Goal: Task Accomplishment & Management: Manage account settings

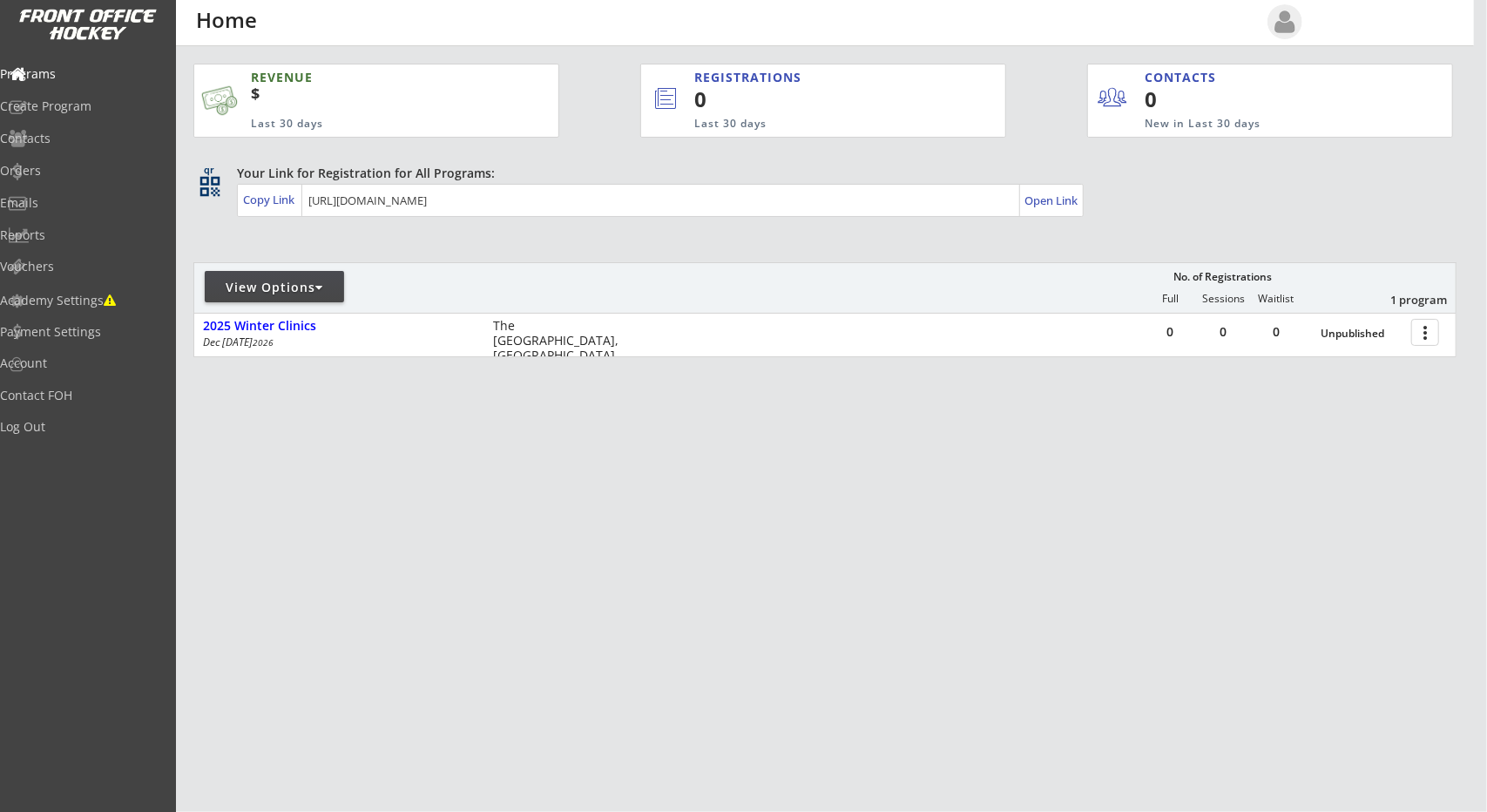
click at [218, 240] on div "REVENUE $ Last 30 days REGISTRATIONS 0 Last 30 days CONTACTS 0 New in Last 30 d…" at bounding box center [825, 293] width 1263 height 493
click at [213, 205] on div "qr qr_code Your Link for Registration for All Programs: Copy Link Open Link" at bounding box center [825, 192] width 1263 height 55
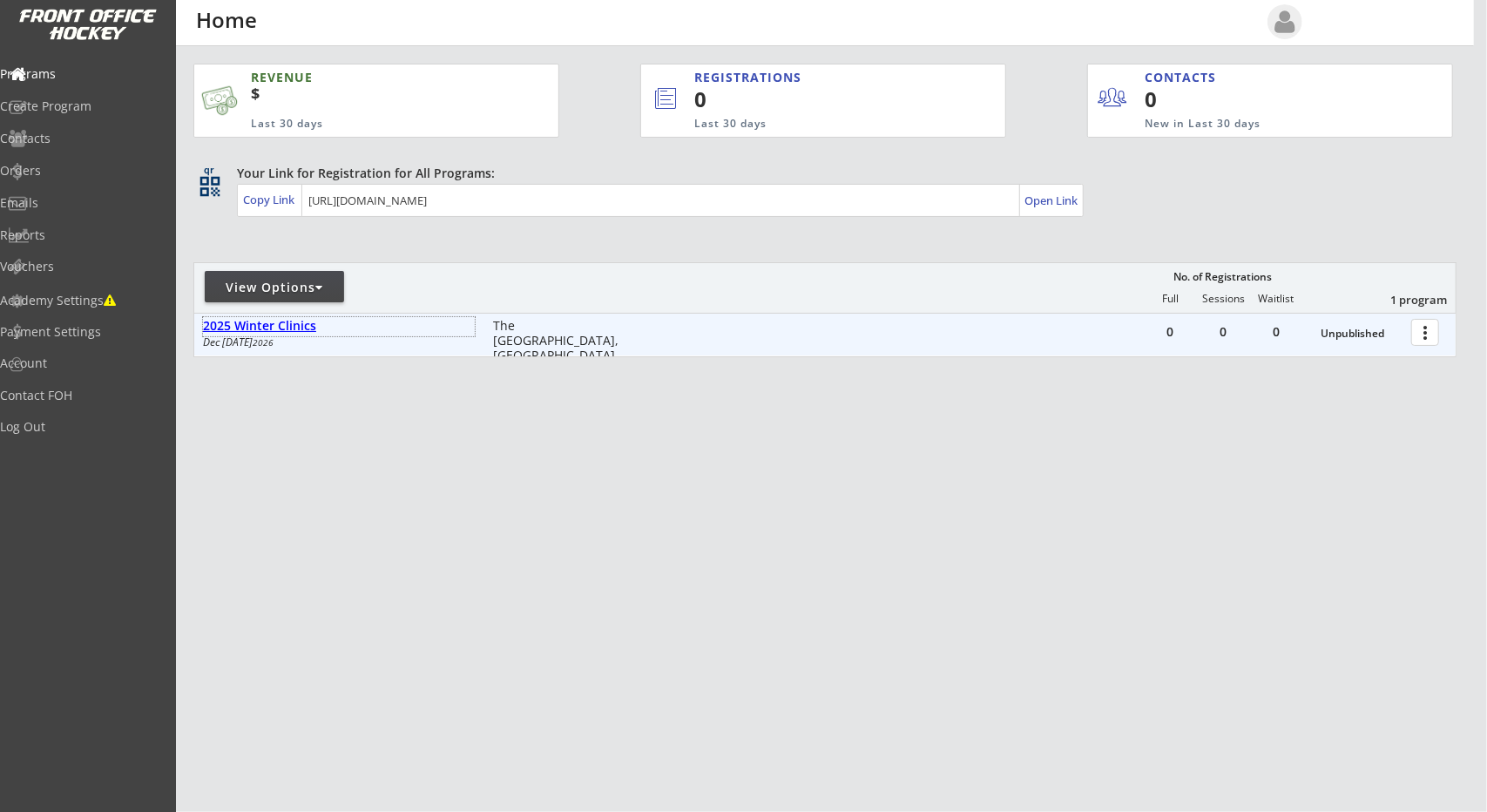
click at [211, 328] on div "2025 Winter Clinics" at bounding box center [339, 326] width 272 height 14
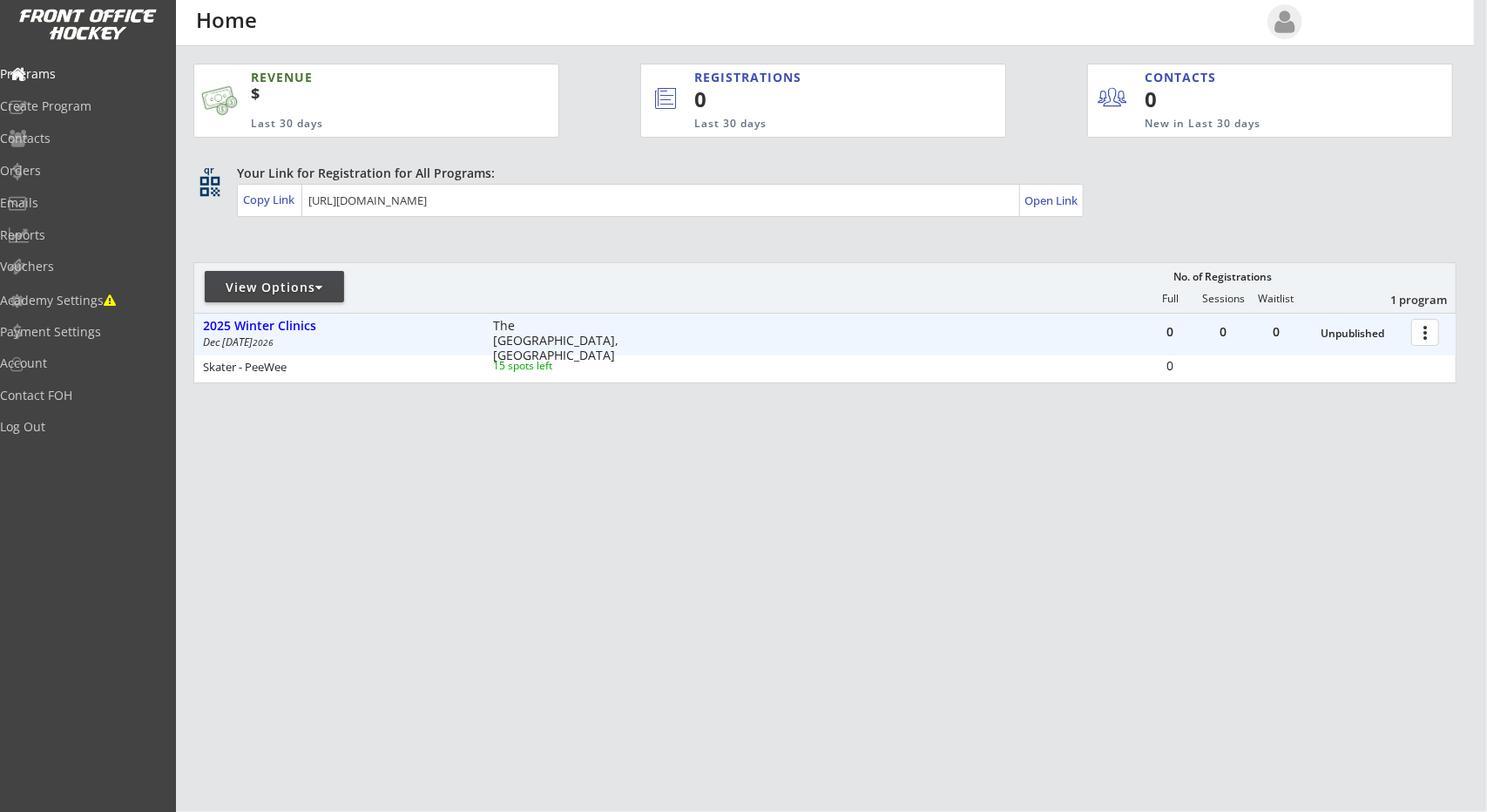
click at [1321, 336] on div "Unpublished" at bounding box center [1362, 333] width 82 height 13
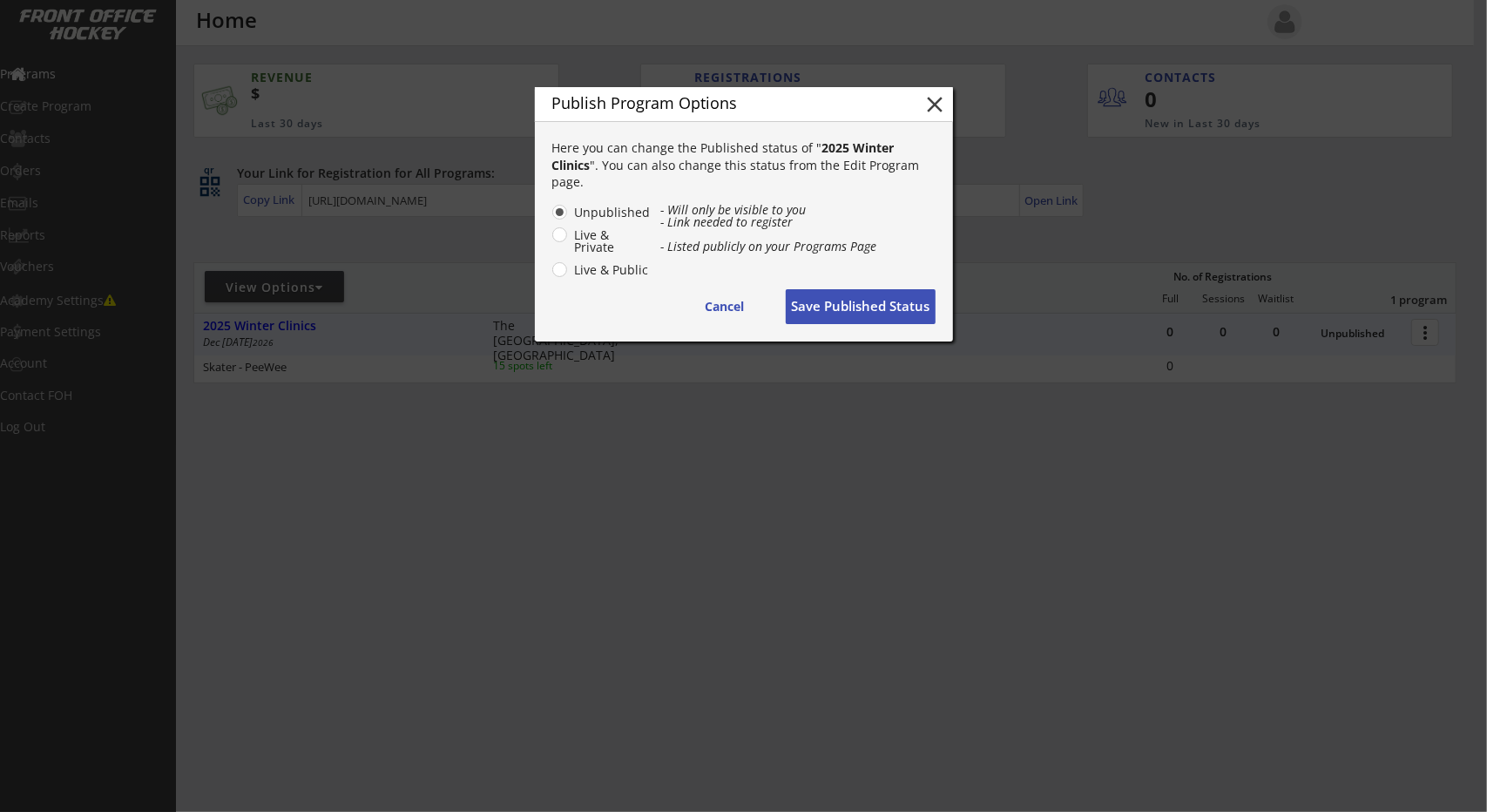
click at [627, 275] on label "Live & Public" at bounding box center [610, 270] width 82 height 13
click at [550, 218] on input "Live & Public" at bounding box center [545, 212] width 12 height 12
radio input "true"
click at [908, 297] on button "Save Published Status" at bounding box center [862, 306] width 150 height 35
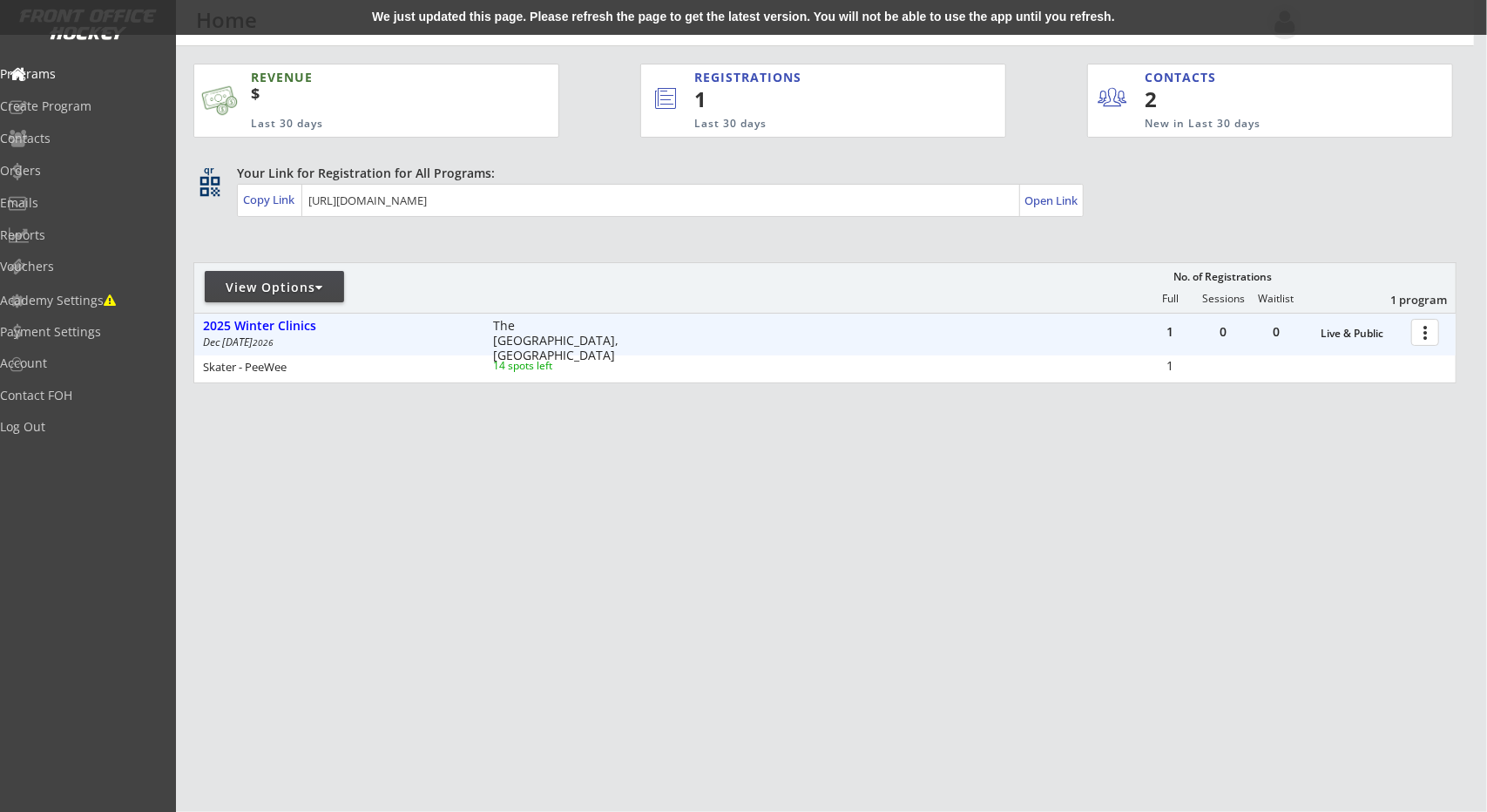
click at [522, 486] on div "REVENUE $ Last 30 days REGISTRATIONS 1 Last 30 days CONTACTS 2 New in Last 30 d…" at bounding box center [825, 305] width 1263 height 519
click at [74, 185] on div "Orders" at bounding box center [83, 172] width 166 height 31
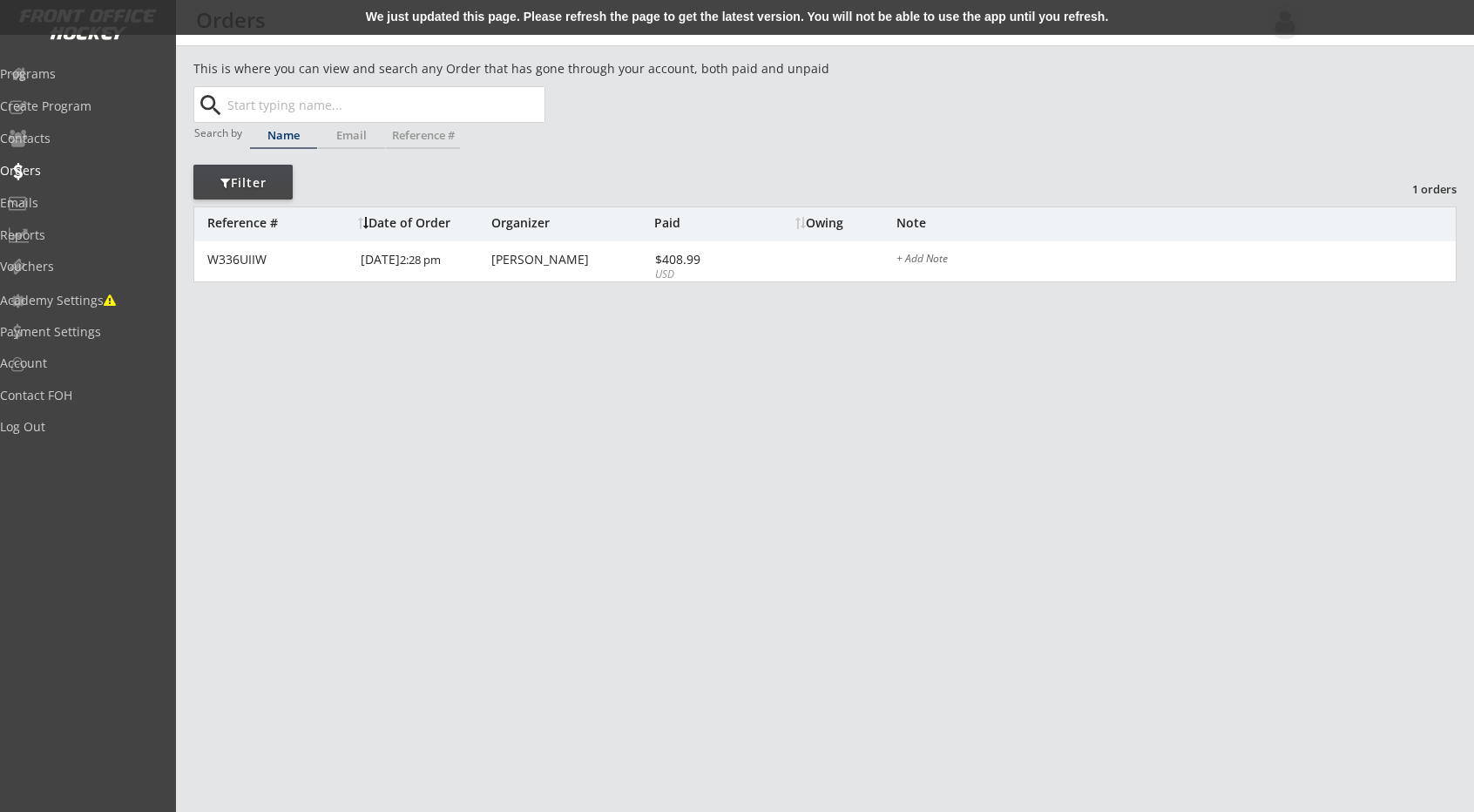
click at [664, 16] on div "We just updated this page. Please refresh the page to get the latest version. Y…" at bounding box center [737, 17] width 1474 height 35
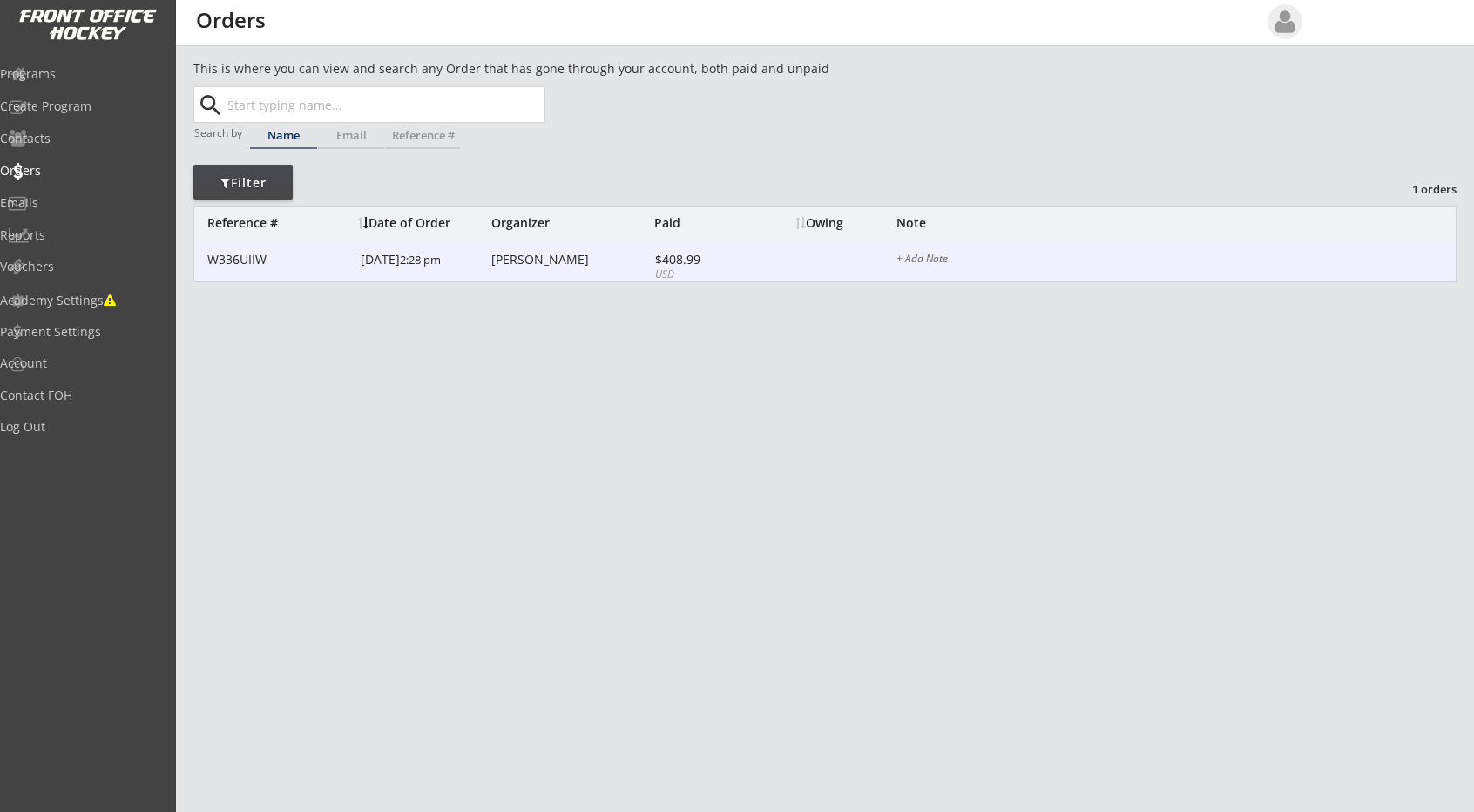
click at [741, 257] on div "$408.99" at bounding box center [701, 259] width 93 height 13
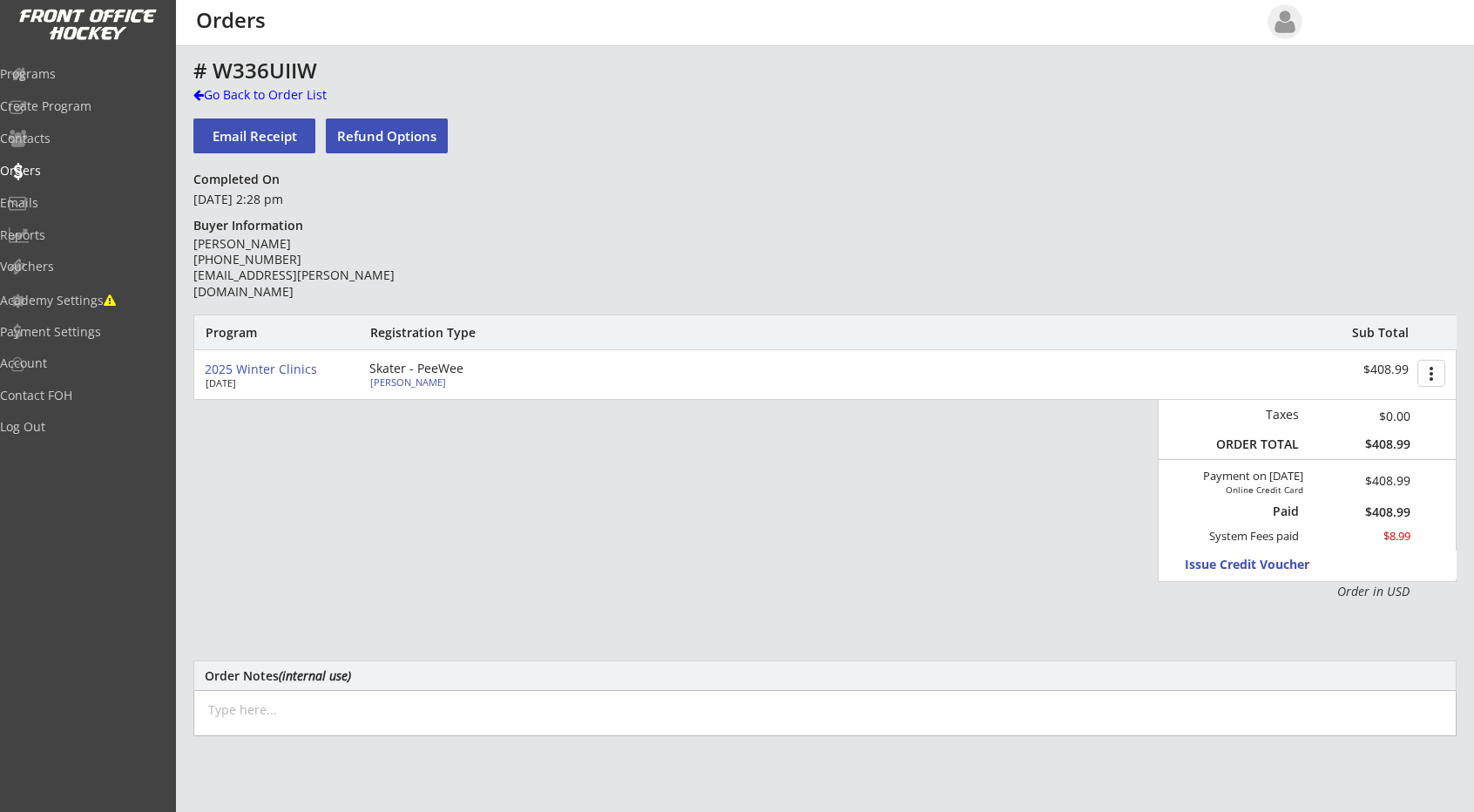
click at [1258, 492] on div "Online Credit Card" at bounding box center [1253, 489] width 98 height 11
click at [1259, 481] on div "Payment on [DATE]" at bounding box center [1234, 476] width 139 height 13
click at [1284, 509] on div "Paid" at bounding box center [1258, 511] width 80 height 15
click at [985, 243] on div "# W336UIIW Go Back to Order List Email Receipt Refund Options Completed On [DAT…" at bounding box center [825, 567] width 1263 height 1018
click at [408, 130] on button "Refund Options" at bounding box center [386, 136] width 122 height 35
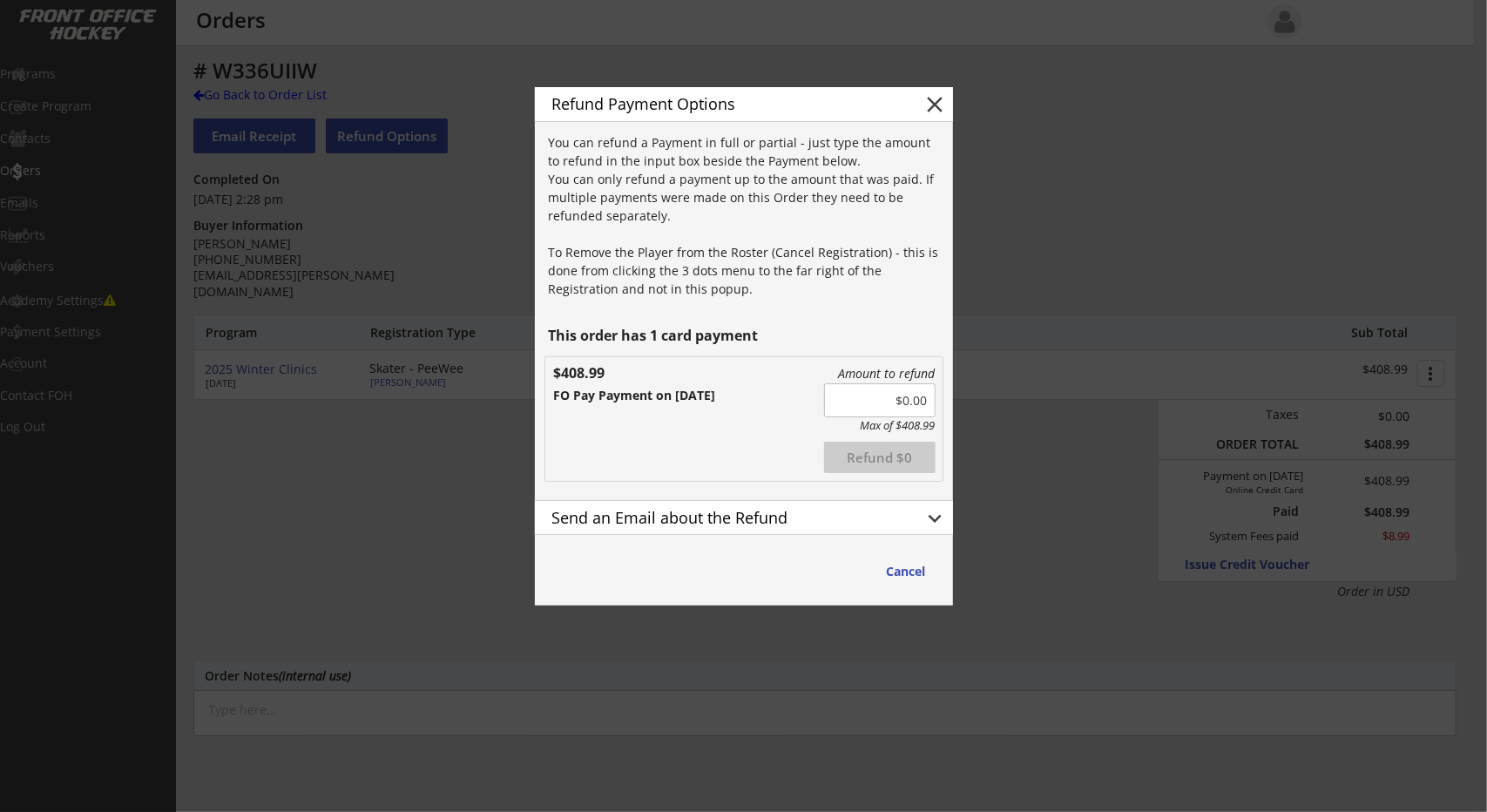
click at [857, 402] on input "input" at bounding box center [880, 400] width 112 height 34
click at [819, 432] on div "Amount to refund Max of $408.99 Refunded Refund $0" at bounding box center [862, 419] width 147 height 112
click at [880, 452] on button "Refund $15" at bounding box center [880, 457] width 112 height 32
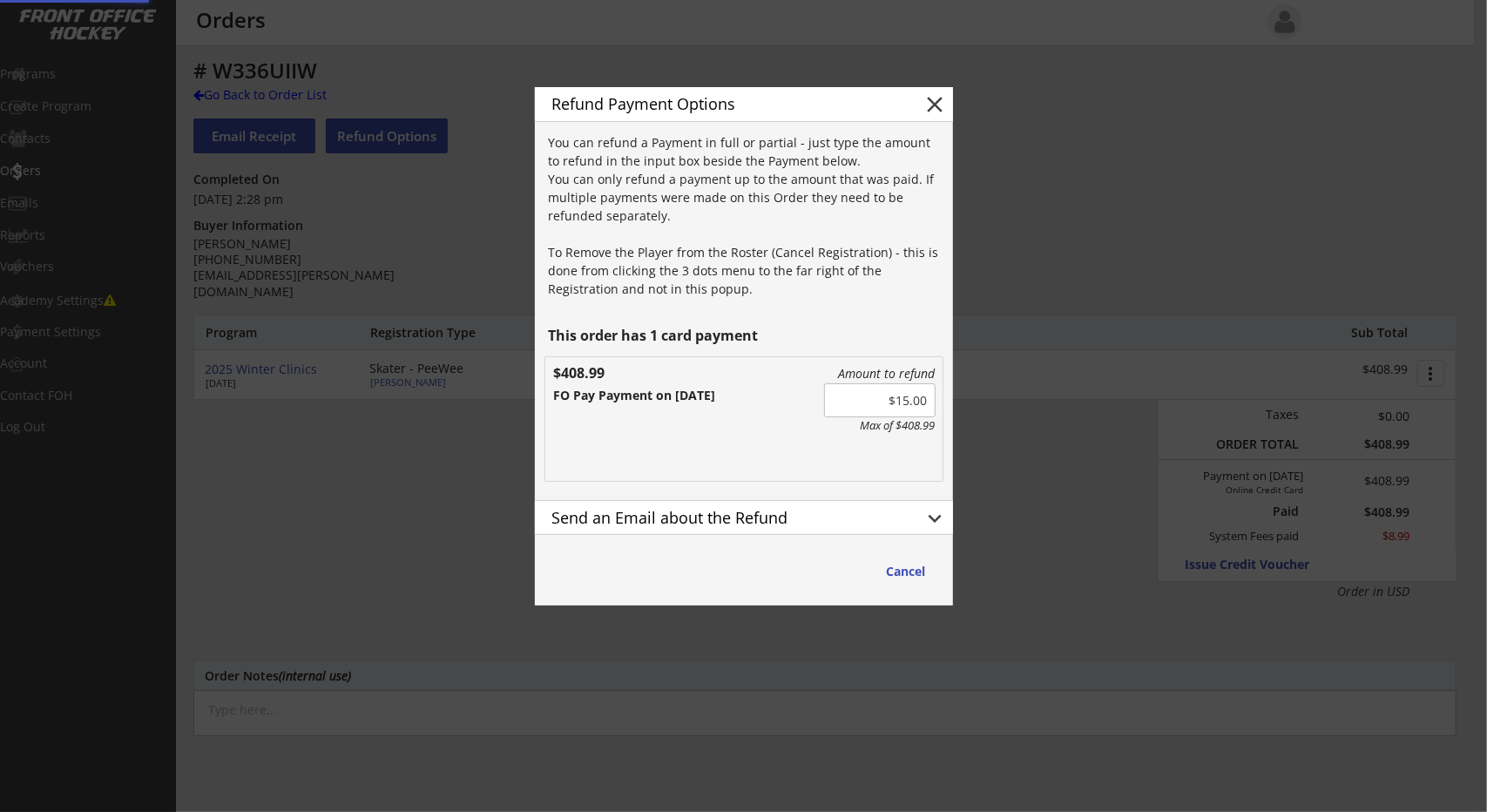
type input "$0.00"
click at [767, 412] on div "Amount to refund Max of $393.99 Refunded Refund $0 $408.99 FO Pay Payment on [D…" at bounding box center [744, 419] width 397 height 123
click at [907, 577] on button "Cancel" at bounding box center [906, 570] width 74 height 32
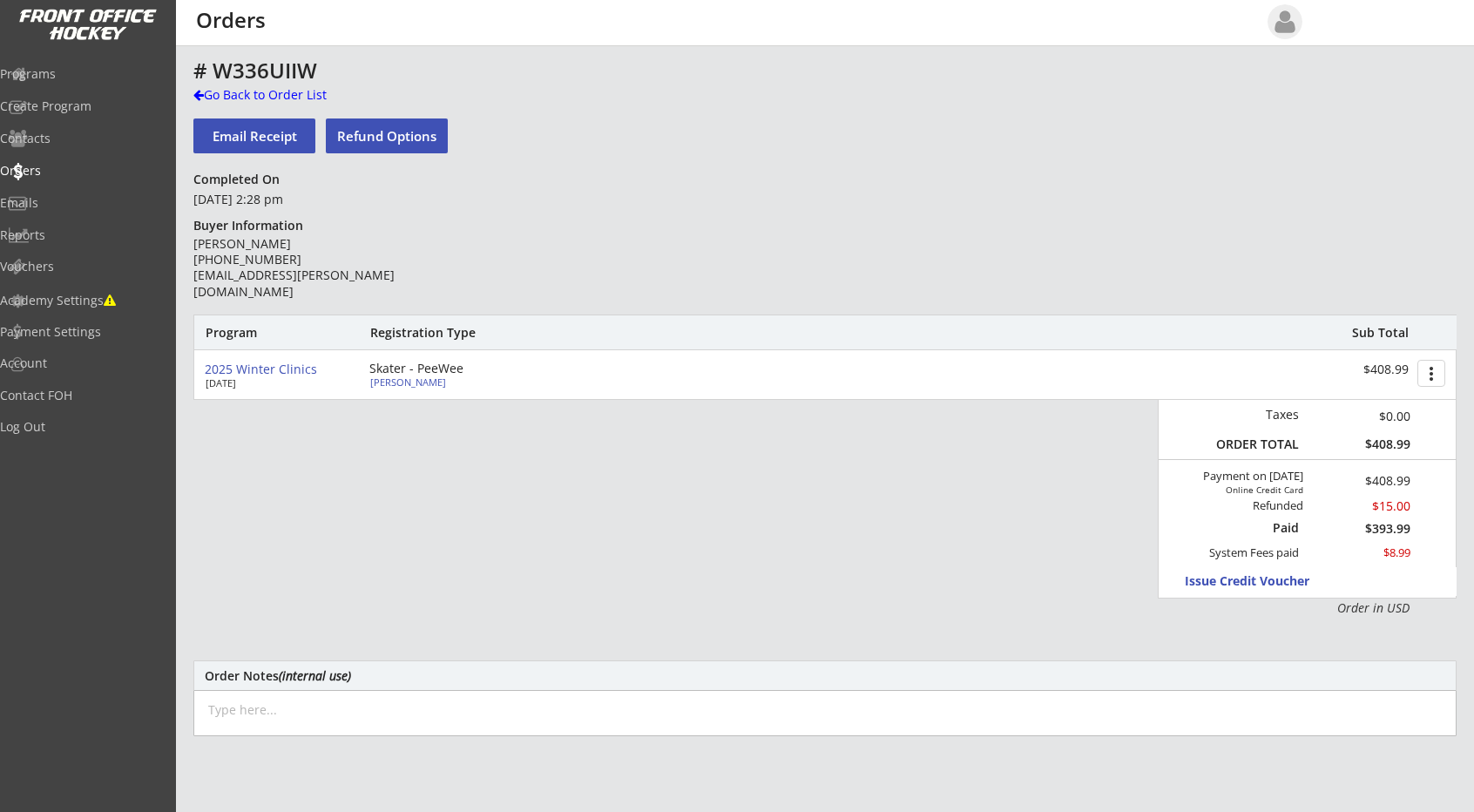
click at [414, 146] on button "Refund Options" at bounding box center [386, 136] width 122 height 35
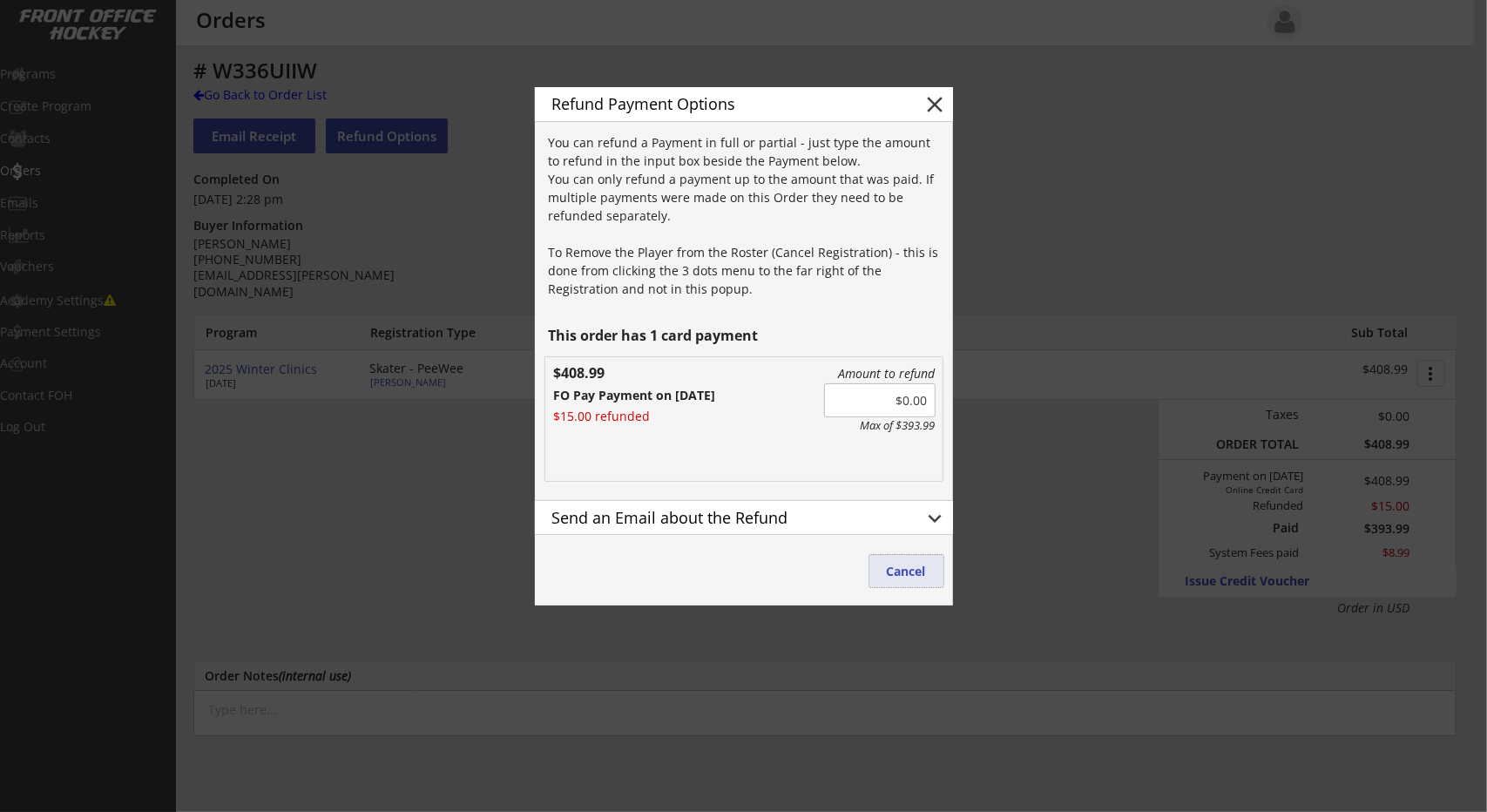
click at [887, 576] on button "Cancel" at bounding box center [906, 570] width 74 height 32
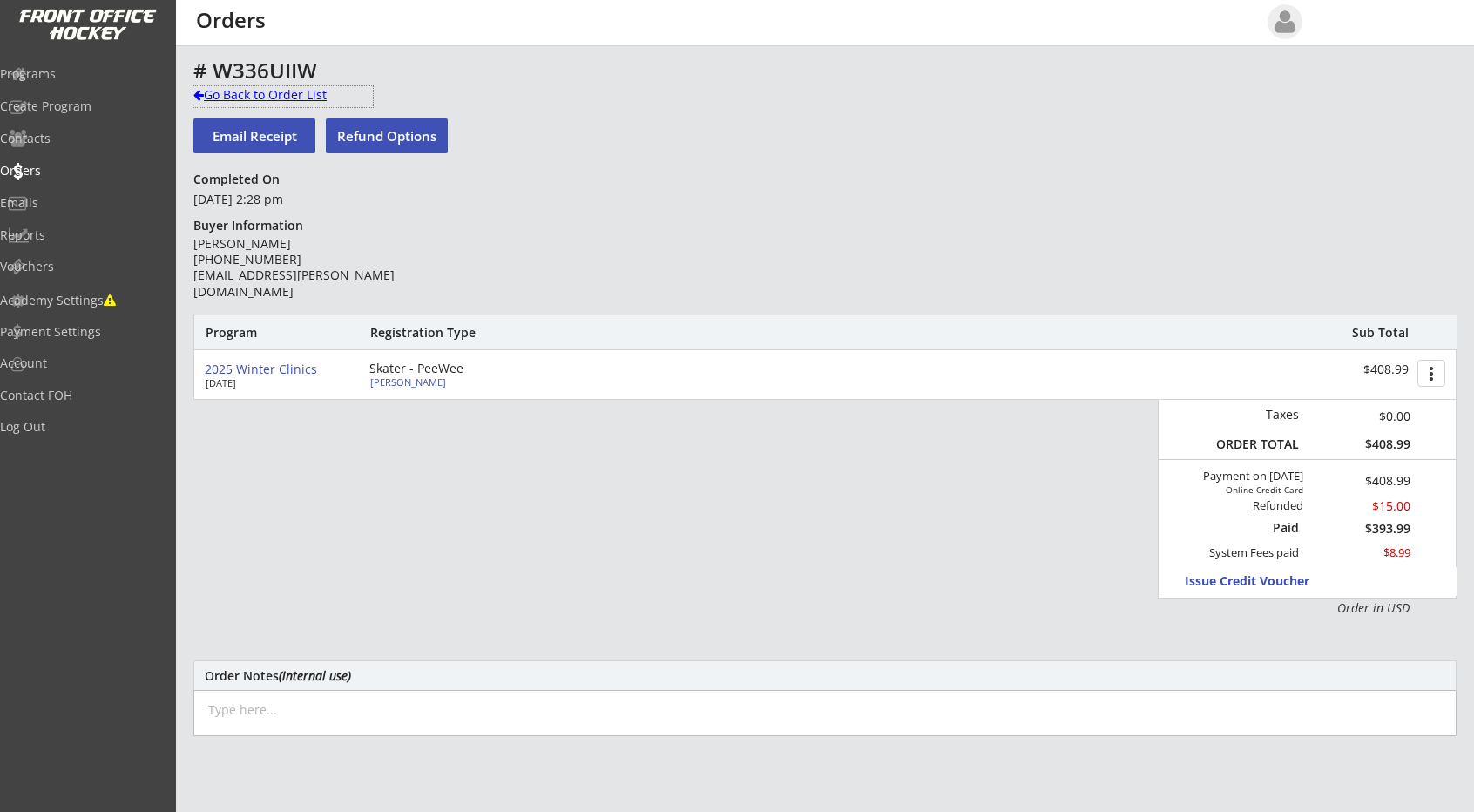
click at [232, 95] on div "Go Back to Order List" at bounding box center [283, 95] width 179 height 17
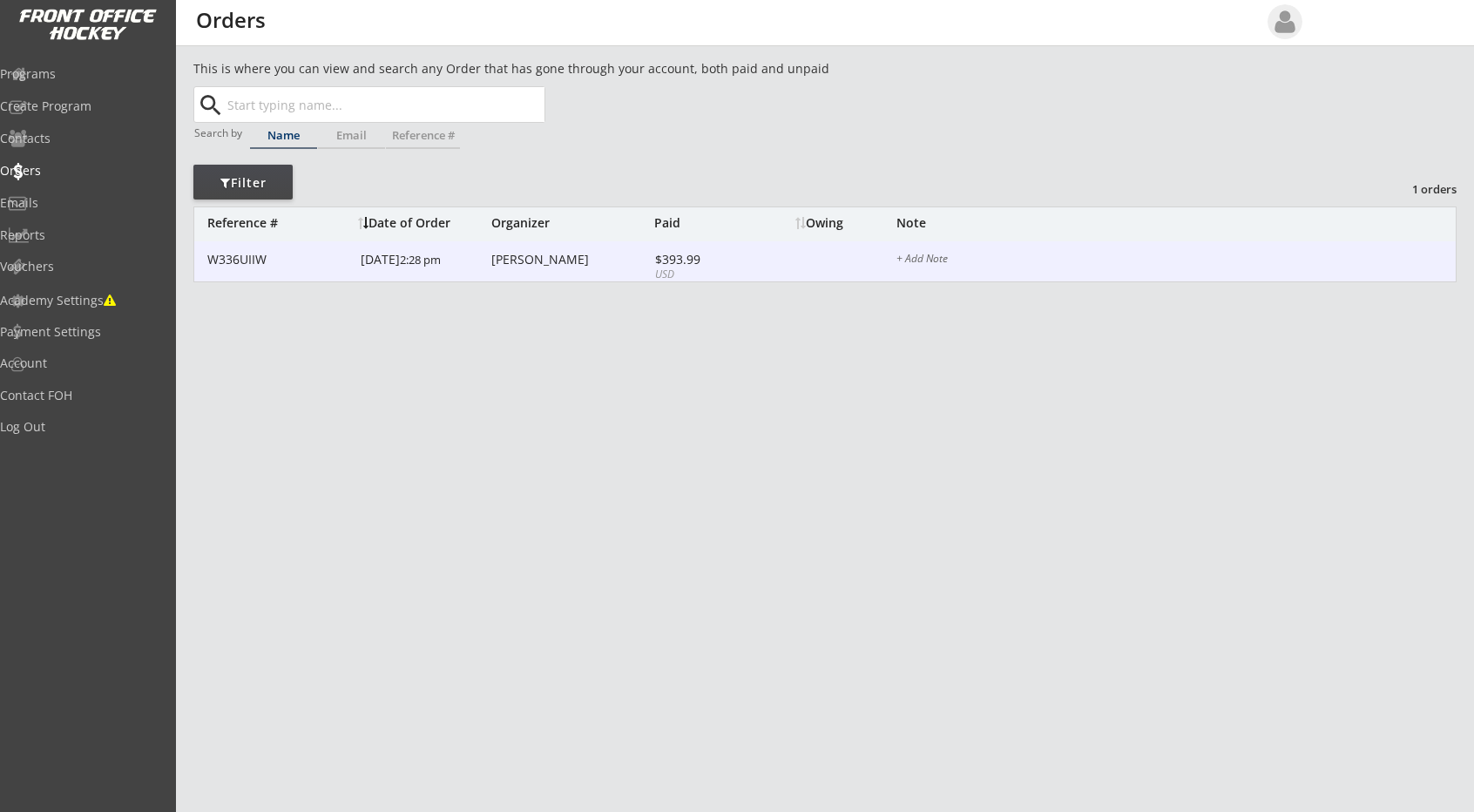
click at [245, 271] on div "W336UIIW [DATE] 2:28 pm [PERSON_NAME] $393.99 USD + Add Note" at bounding box center [825, 261] width 1261 height 40
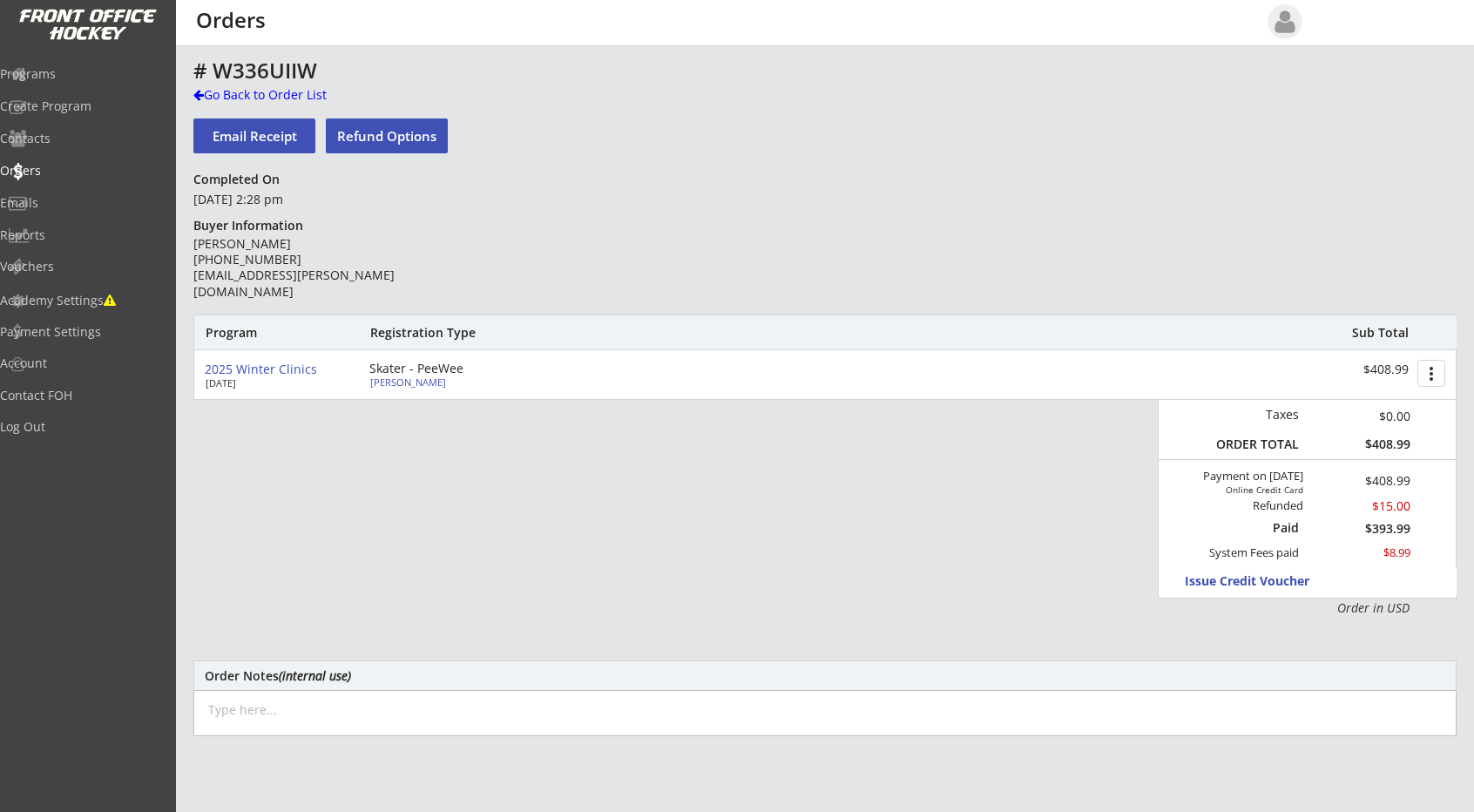
click at [378, 134] on button "Refund Options" at bounding box center [386, 136] width 122 height 35
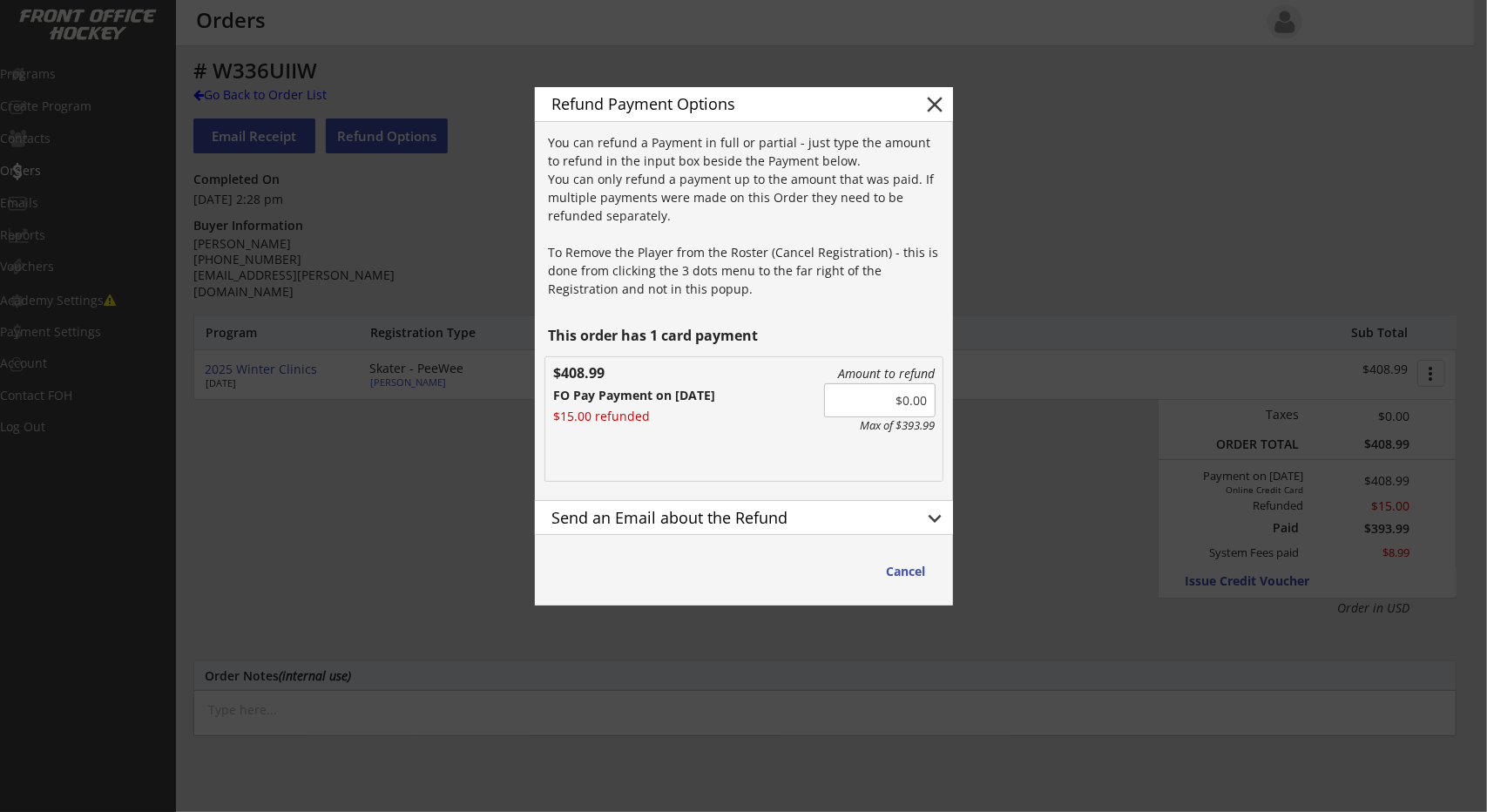
click at [1141, 284] on div at bounding box center [743, 406] width 1487 height 812
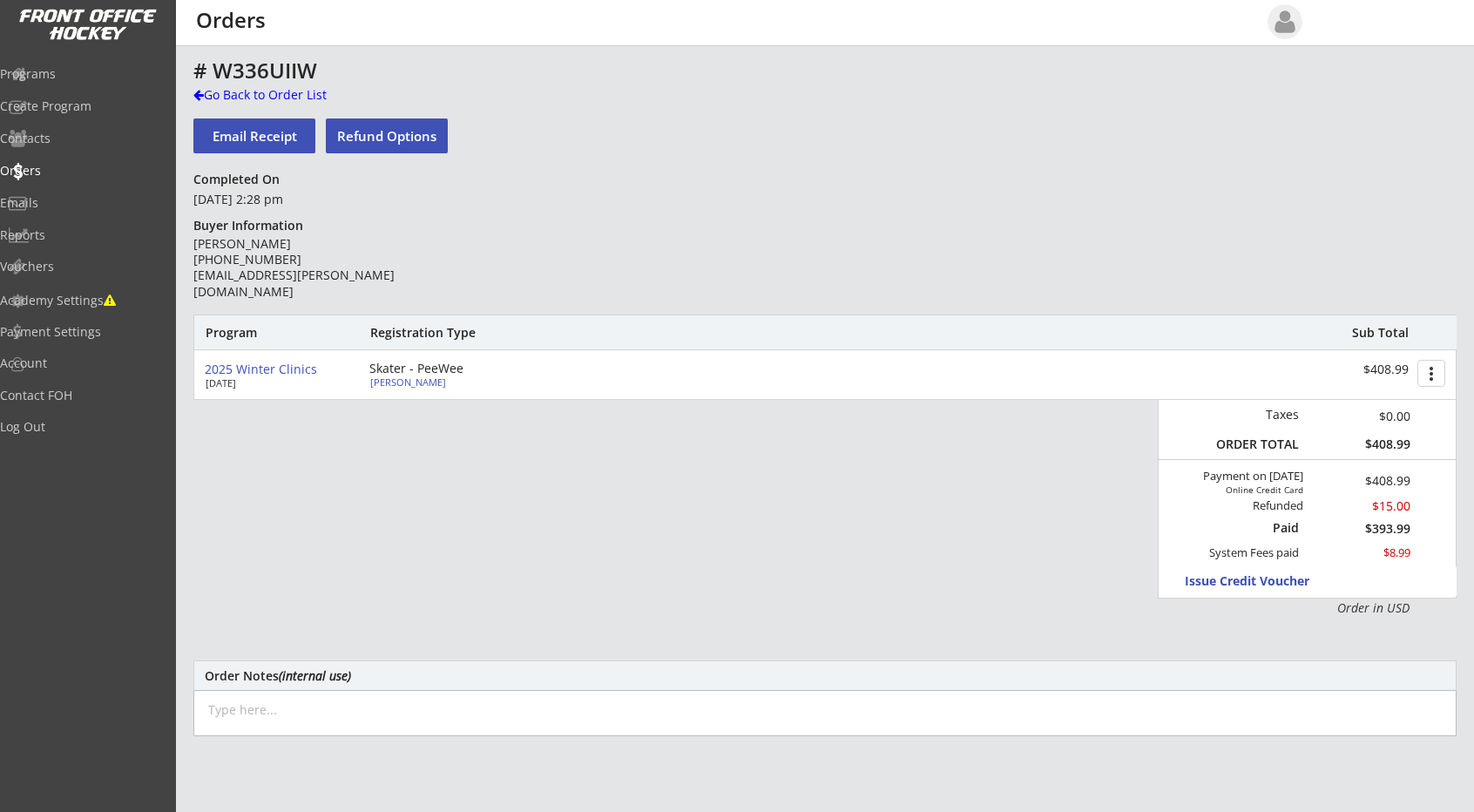
click at [670, 232] on div "# W336UIIW Go Back to Order List Email Receipt Refund Options Completed On [DAT…" at bounding box center [825, 567] width 1263 height 1018
